Goal: Use online tool/utility: Utilize a website feature to perform a specific function

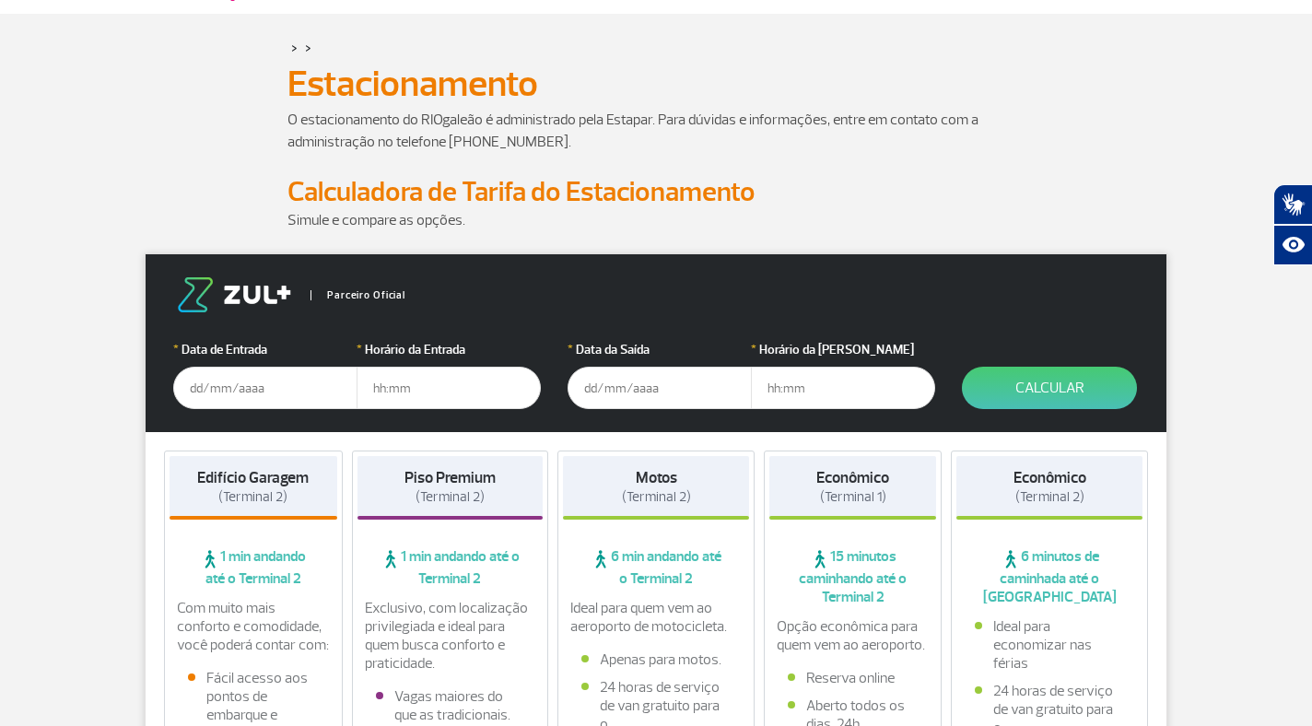
scroll to position [78, 0]
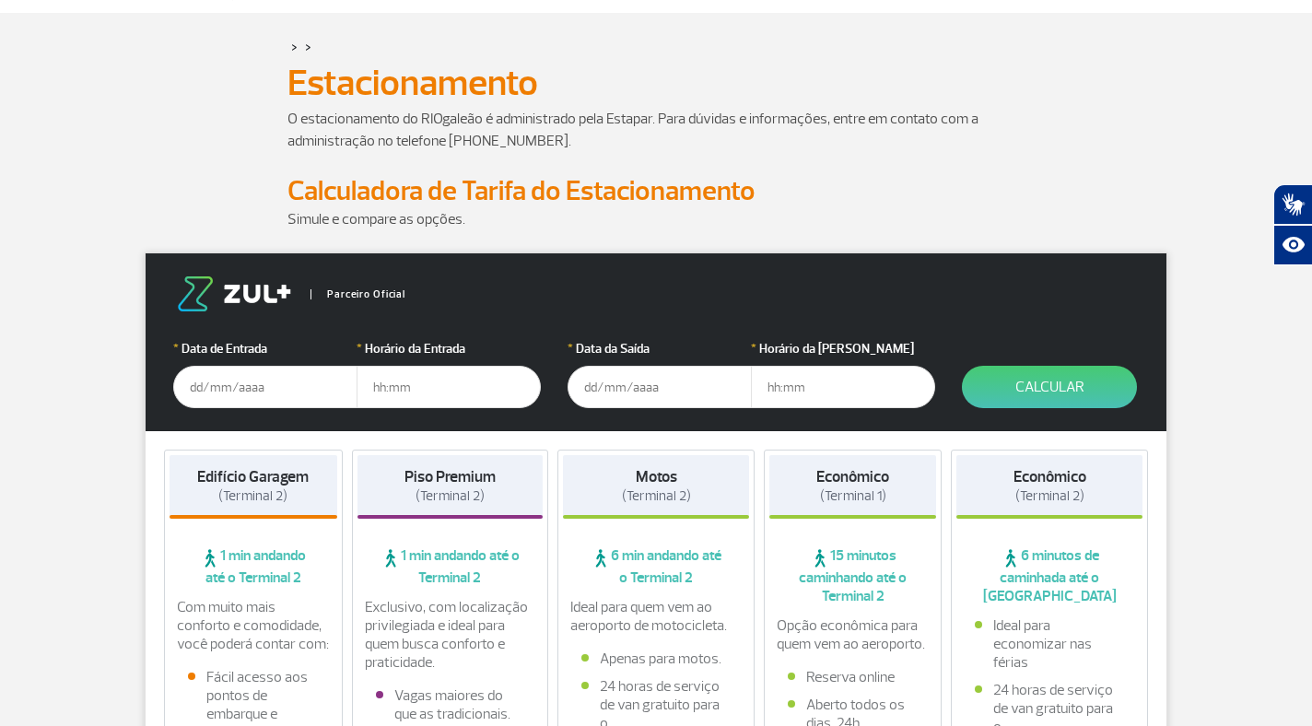
click at [254, 379] on input "text" at bounding box center [265, 387] width 184 height 42
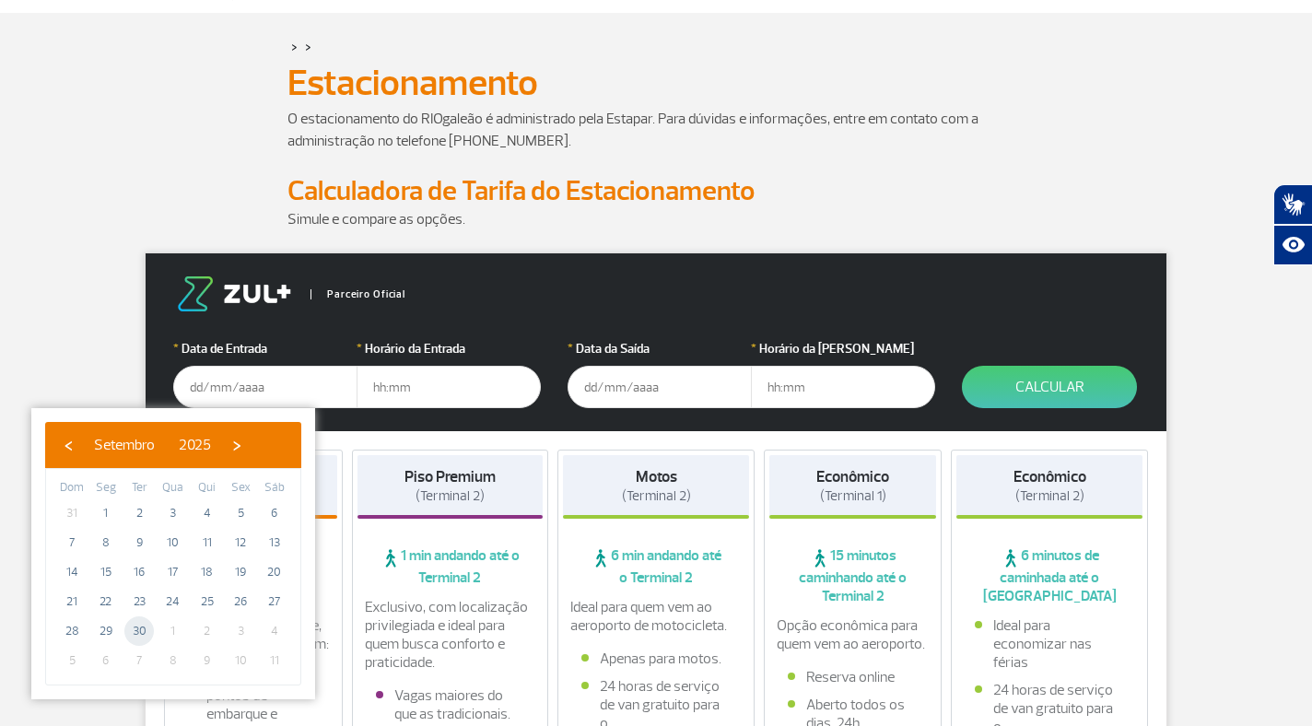
click at [143, 627] on span "30" at bounding box center [138, 630] width 29 height 29
type input "[DATE]"
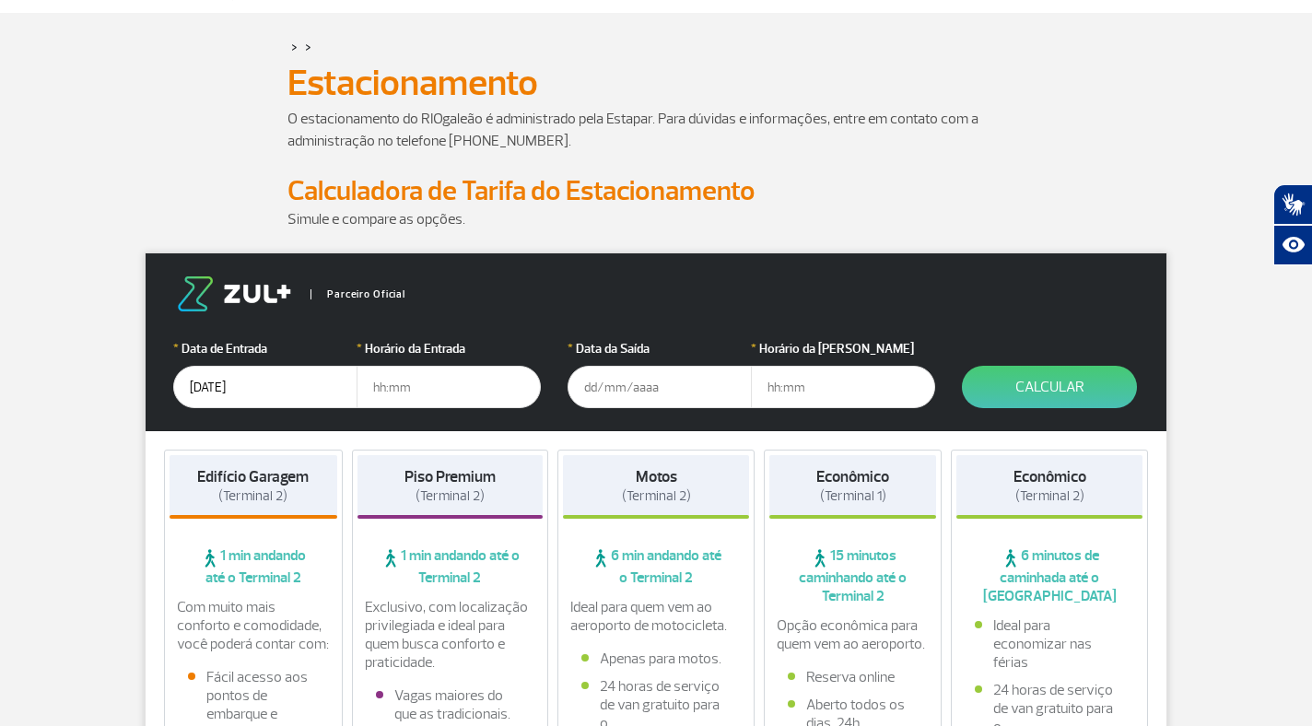
click at [412, 387] on input "text" at bounding box center [448, 387] width 184 height 42
type input "18:00"
click at [612, 376] on input "text" at bounding box center [659, 387] width 184 height 42
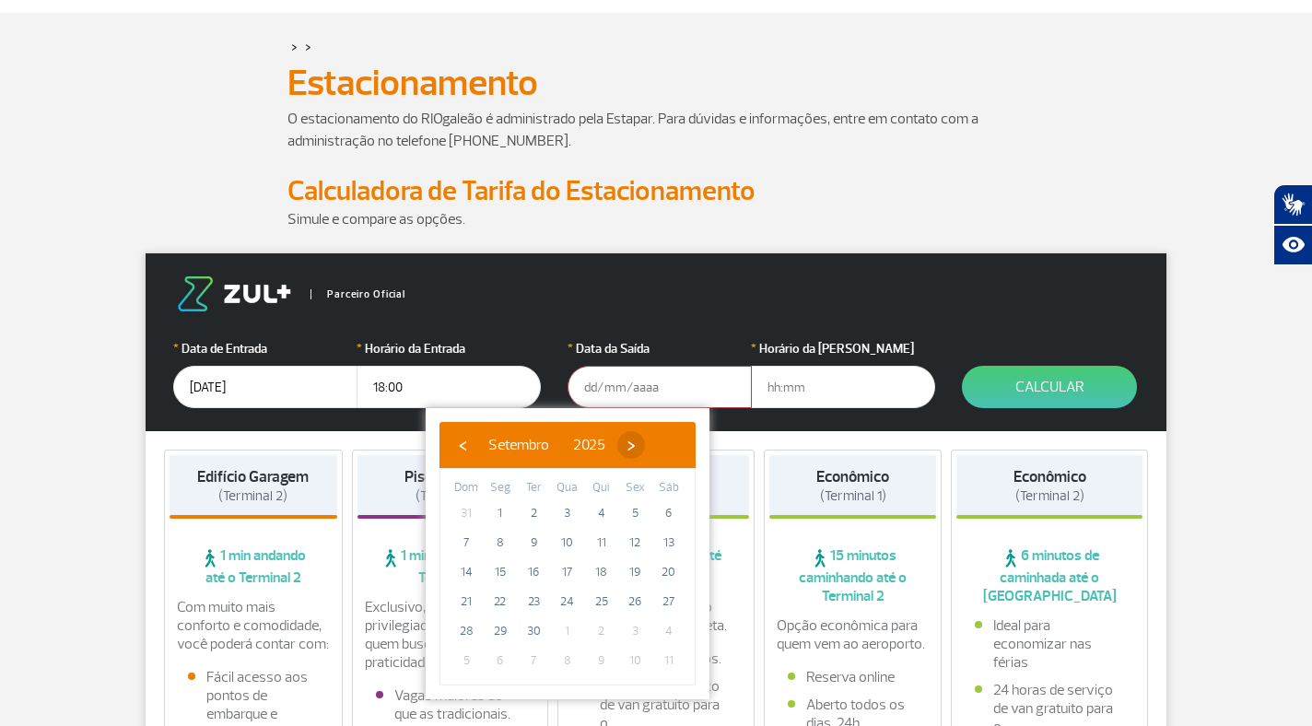
click at [645, 449] on span "›" at bounding box center [631, 445] width 28 height 28
click at [670, 517] on span "4" at bounding box center [668, 512] width 29 height 29
type input "[DATE]"
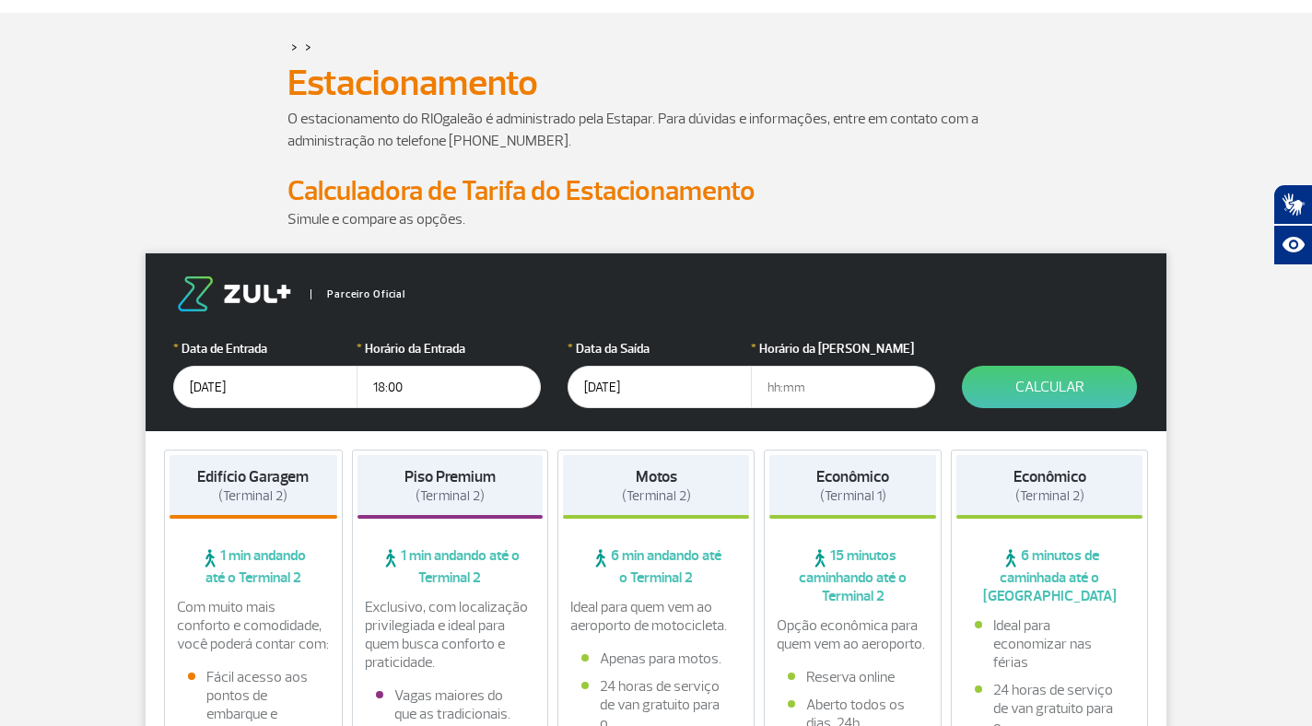
click at [800, 387] on input "text" at bounding box center [843, 387] width 184 height 42
type input "14:00"
click at [1073, 394] on button "Calcular" at bounding box center [1049, 387] width 175 height 42
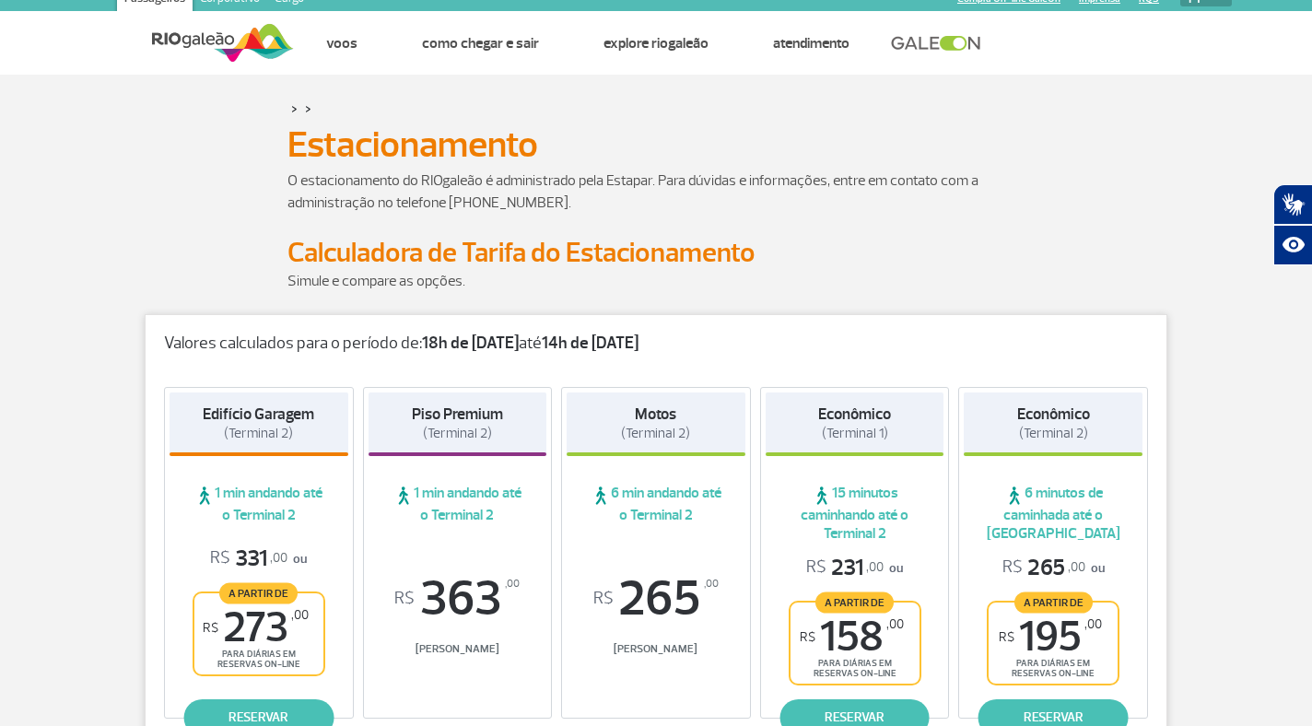
scroll to position [0, 0]
